Goal: Task Accomplishment & Management: Manage account settings

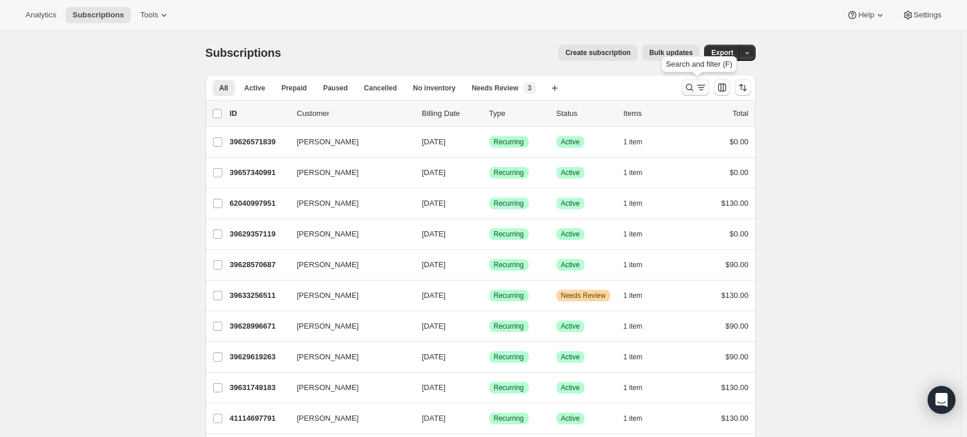
click at [689, 87] on icon "Search and filter results" at bounding box center [690, 88] width 12 height 12
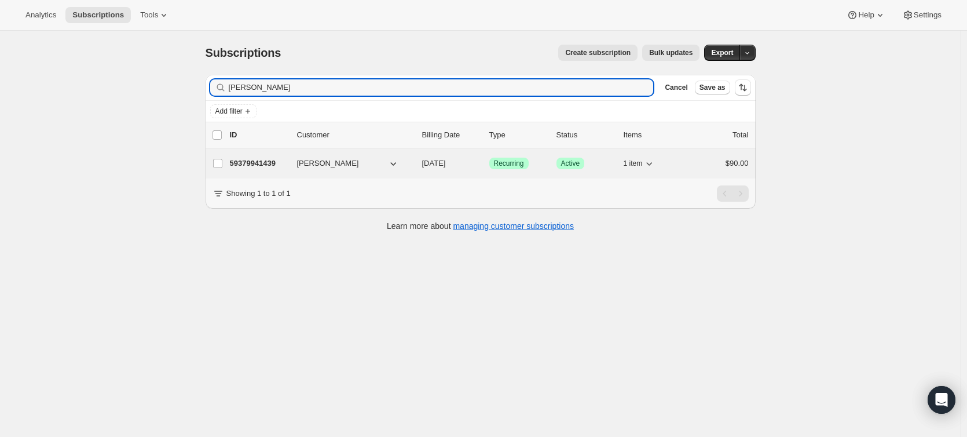
type input "[PERSON_NAME]"
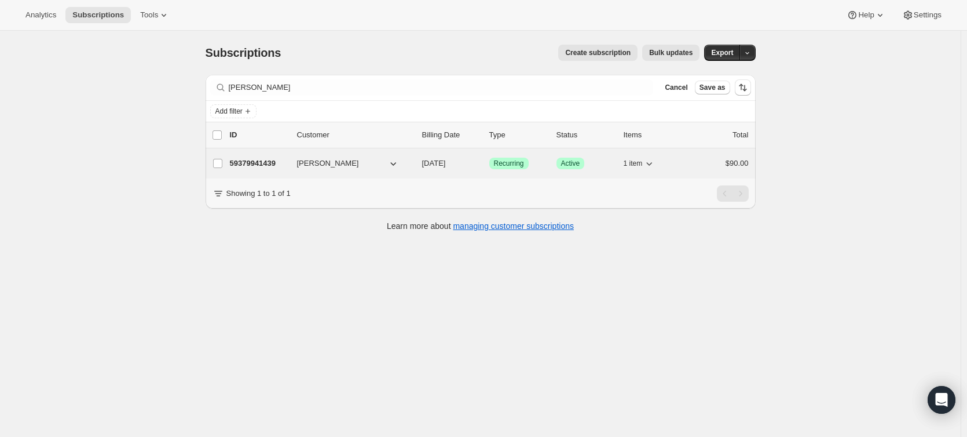
click at [240, 158] on p "59379941439" at bounding box center [259, 164] width 58 height 12
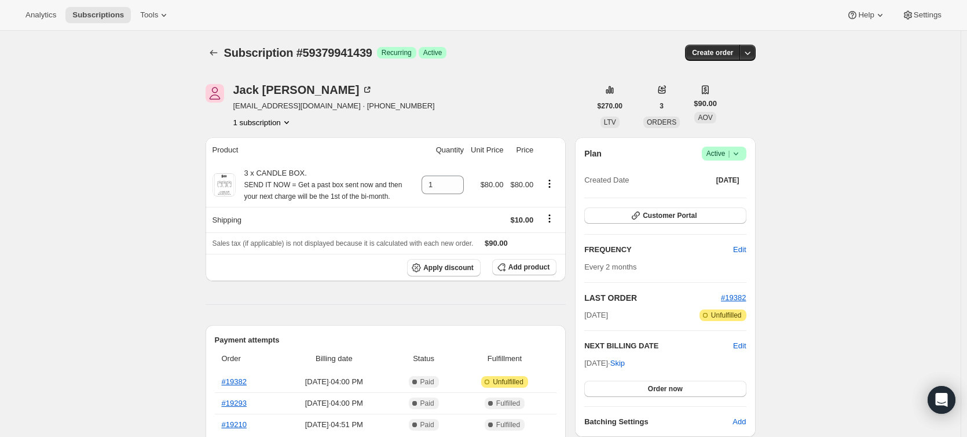
click at [741, 151] on icon at bounding box center [737, 154] width 12 height 12
click at [723, 193] on span "Cancel subscription" at bounding box center [727, 196] width 65 height 9
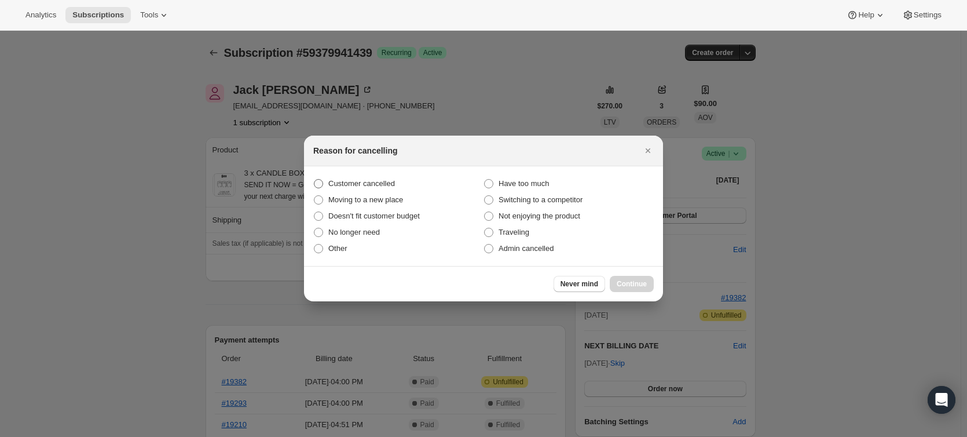
click at [316, 182] on span ":rbu:" at bounding box center [318, 183] width 9 height 9
click at [315, 180] on input "Customer cancelled" at bounding box center [314, 179] width 1 height 1
radio input "true"
click at [628, 280] on span "Continue" at bounding box center [632, 283] width 30 height 9
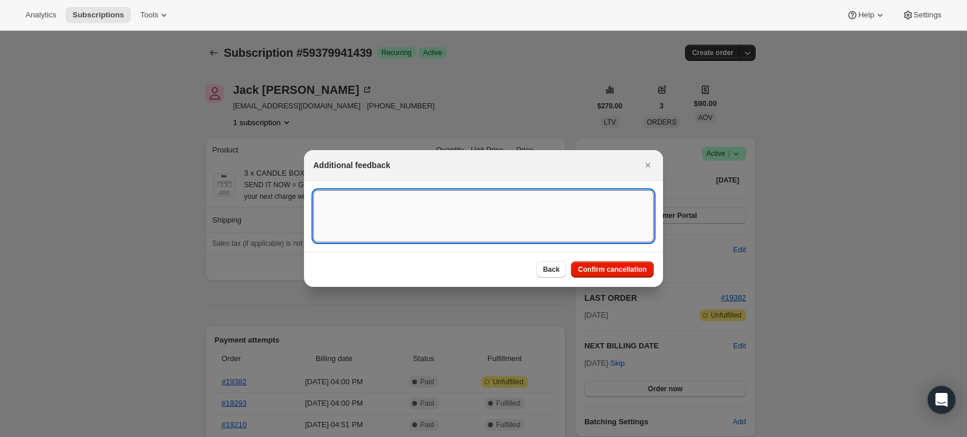
click at [404, 218] on textarea ":rbu:" at bounding box center [483, 216] width 341 height 52
paste textarea "Hello, I would like to cancel my order number 19382 for a box of 3 candles as I…"
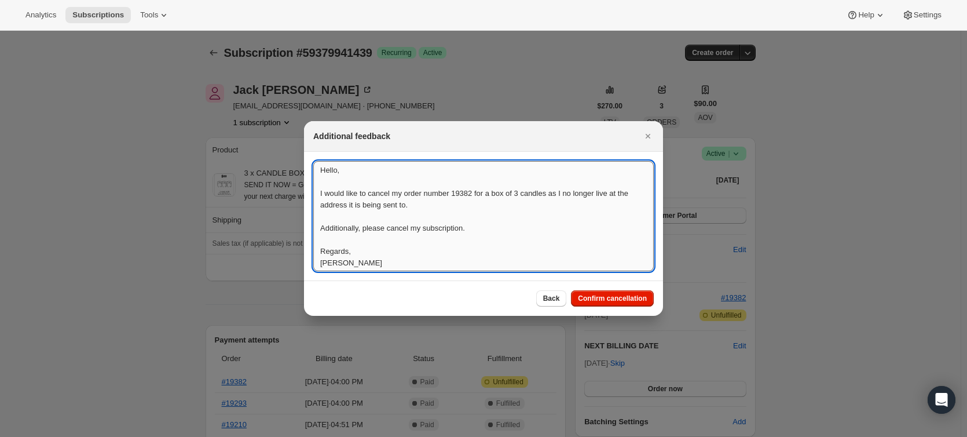
scroll to position [1, 0]
click at [320, 169] on textarea "Hello, I would like to cancel my order number 19382 for a box of 3 candles as I…" at bounding box center [483, 216] width 341 height 110
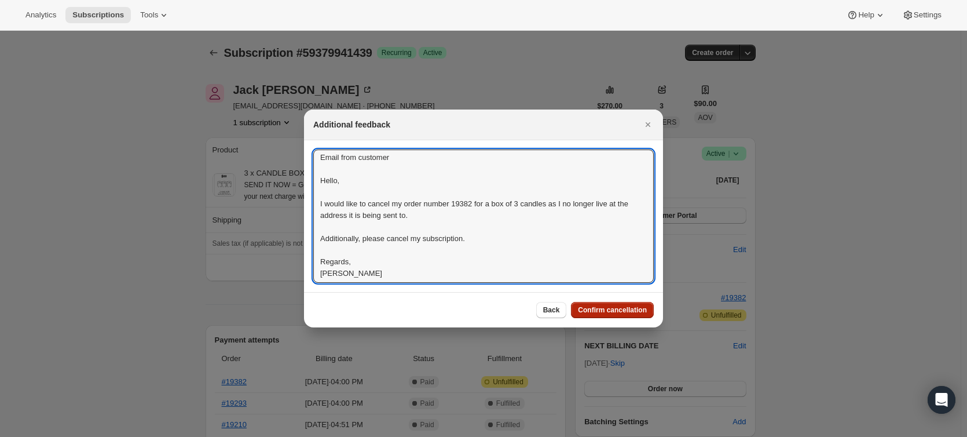
type textarea "Email from customer Hello, I would like to cancel my order number 19382 for a b…"
click at [609, 311] on span "Confirm cancellation" at bounding box center [612, 309] width 69 height 9
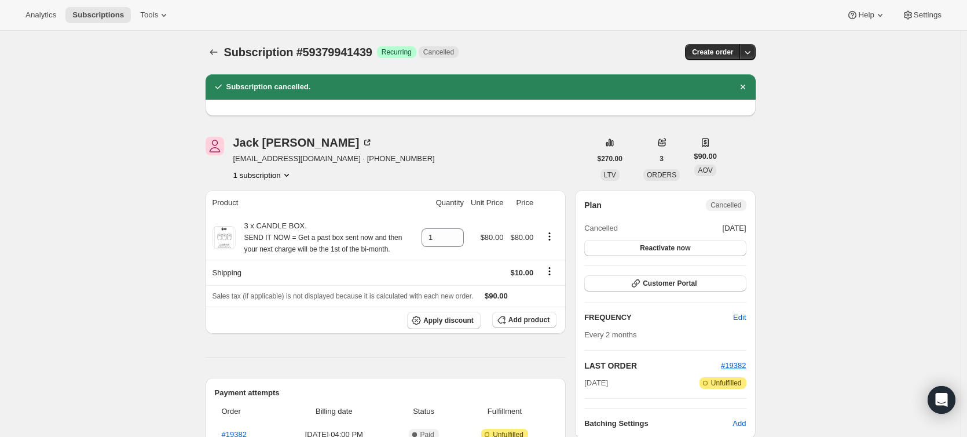
scroll to position [0, 0]
